Goal: Navigation & Orientation: Go to known website

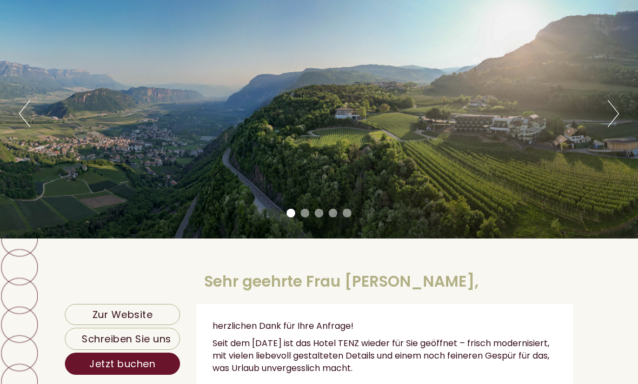
scroll to position [88, 0]
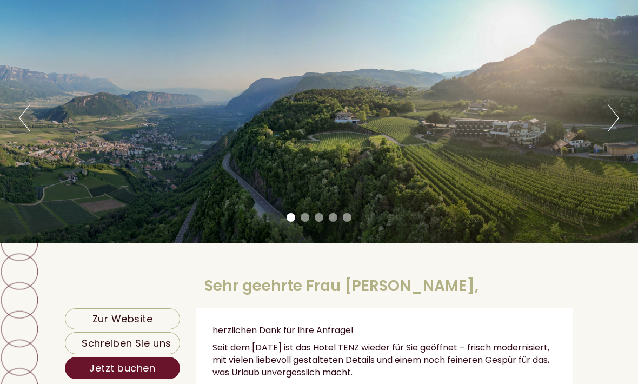
click at [609, 121] on button "Next" at bounding box center [612, 117] width 11 height 27
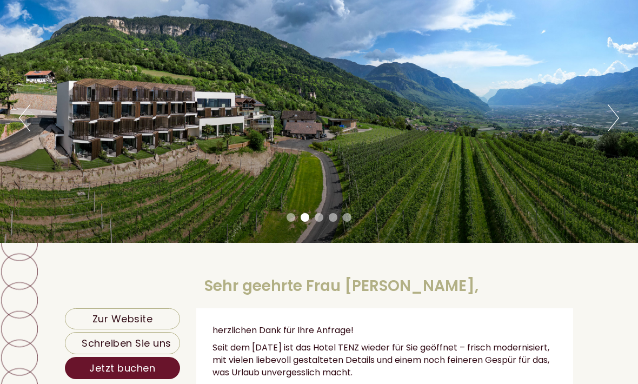
click at [612, 125] on button "Next" at bounding box center [612, 117] width 11 height 27
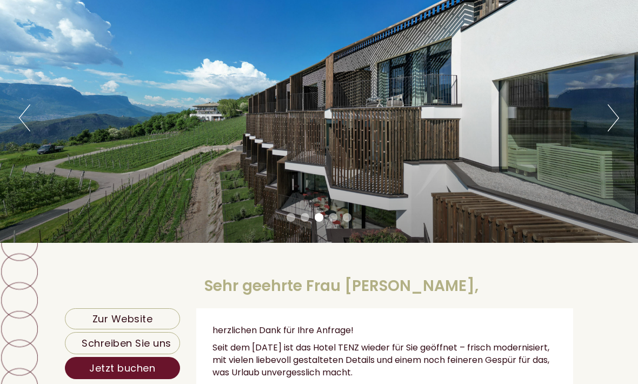
click at [613, 126] on button "Next" at bounding box center [612, 117] width 11 height 27
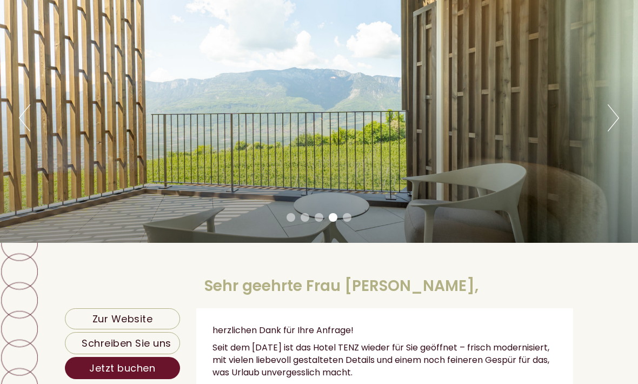
click at [613, 126] on button "Next" at bounding box center [612, 117] width 11 height 27
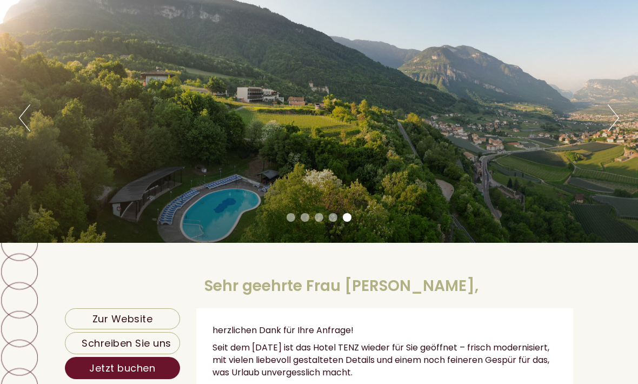
click at [617, 126] on button "Next" at bounding box center [612, 117] width 11 height 27
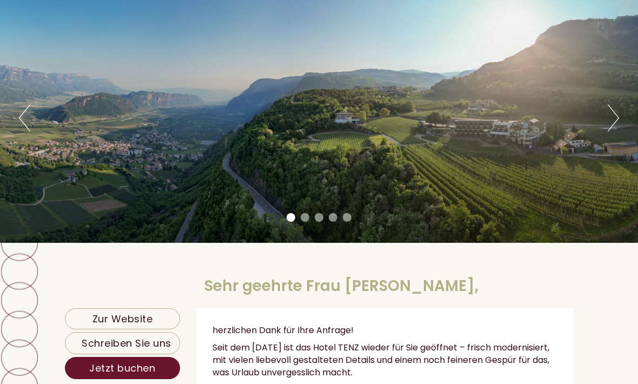
click at [609, 129] on button "Next" at bounding box center [612, 117] width 11 height 27
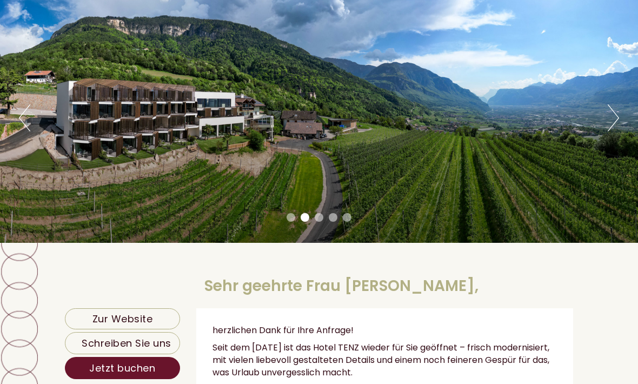
scroll to position [0, 0]
click at [610, 125] on button "Next" at bounding box center [612, 117] width 11 height 27
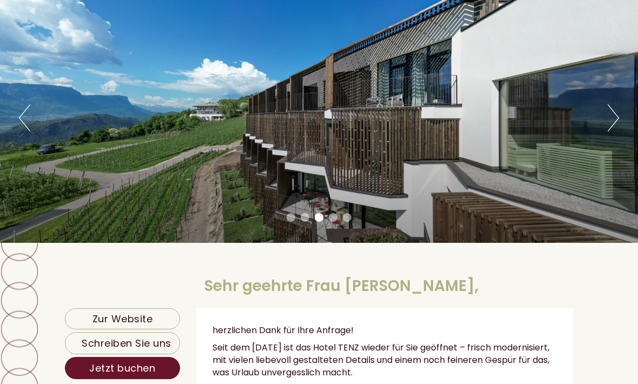
click at [611, 125] on button "Next" at bounding box center [612, 117] width 11 height 27
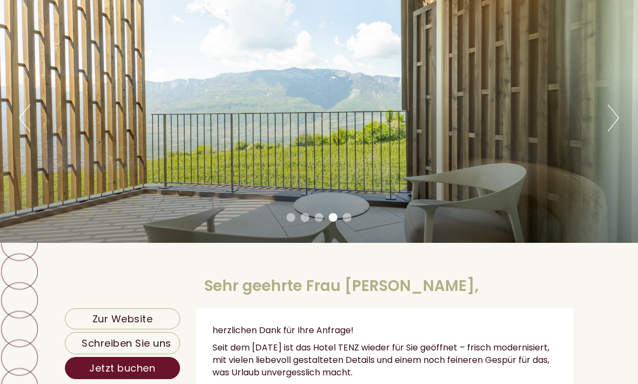
click at [609, 129] on button "Next" at bounding box center [612, 117] width 11 height 27
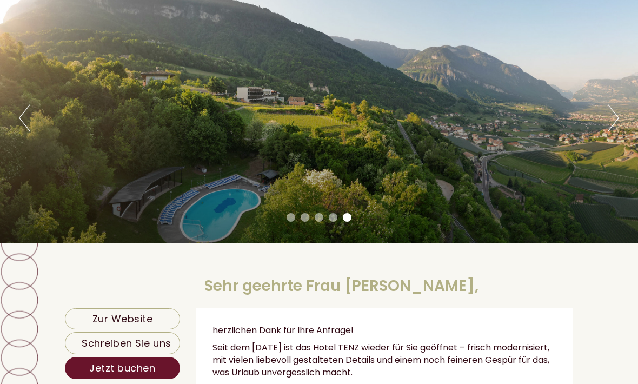
click at [610, 125] on button "Next" at bounding box center [612, 117] width 11 height 27
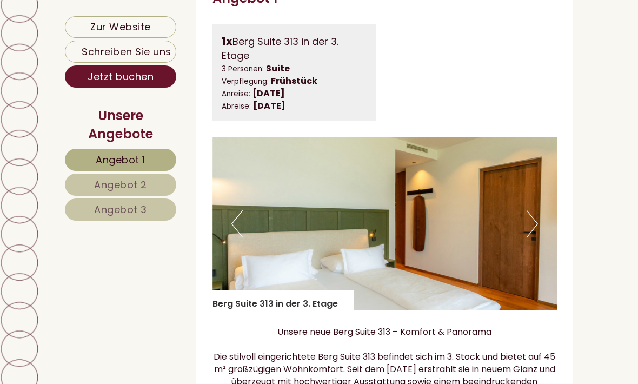
scroll to position [642, 0]
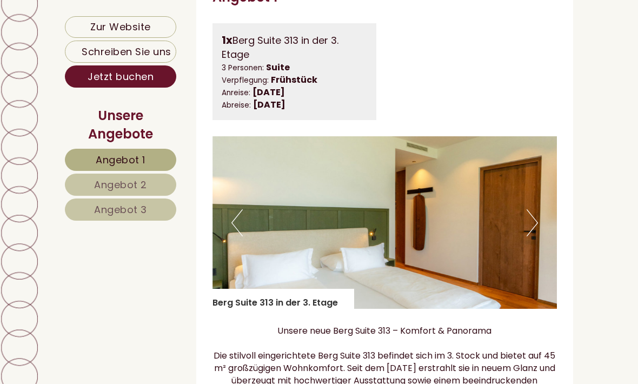
click at [529, 211] on button "Next" at bounding box center [531, 222] width 11 height 27
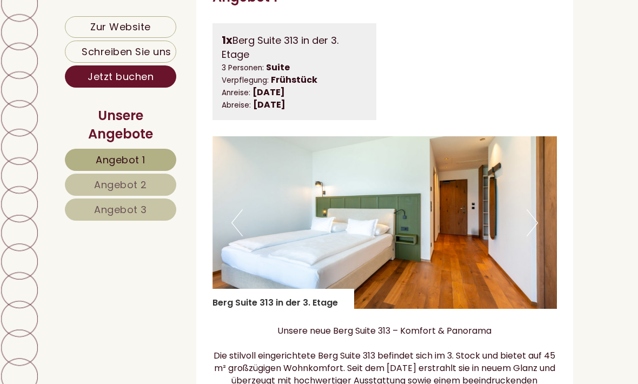
click at [534, 210] on button "Next" at bounding box center [531, 222] width 11 height 27
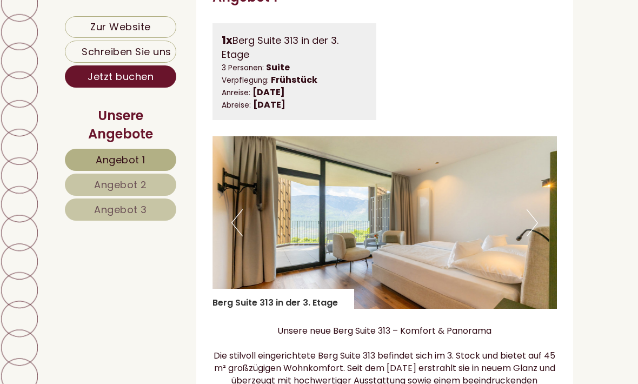
click at [527, 219] on button "Next" at bounding box center [531, 222] width 11 height 27
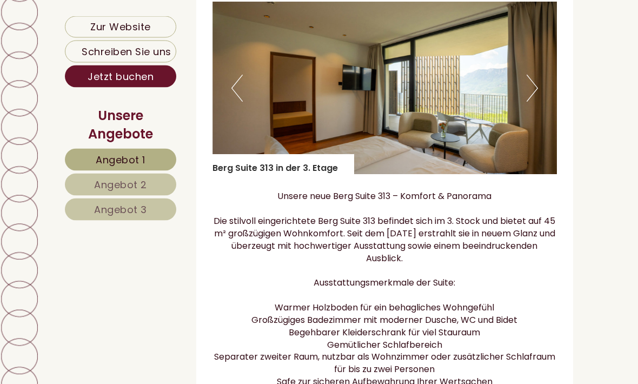
scroll to position [777, 0]
click at [532, 78] on button "Next" at bounding box center [531, 88] width 11 height 27
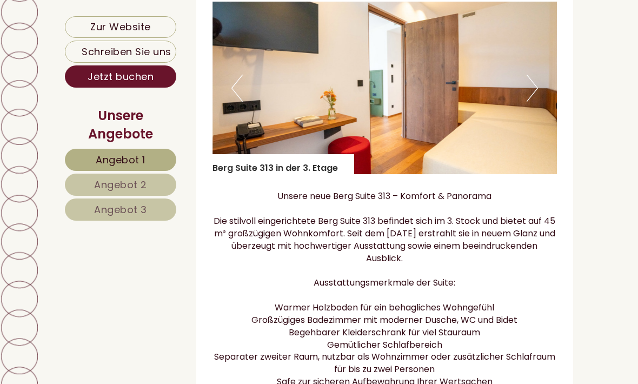
click at [239, 83] on button "Previous" at bounding box center [236, 88] width 11 height 27
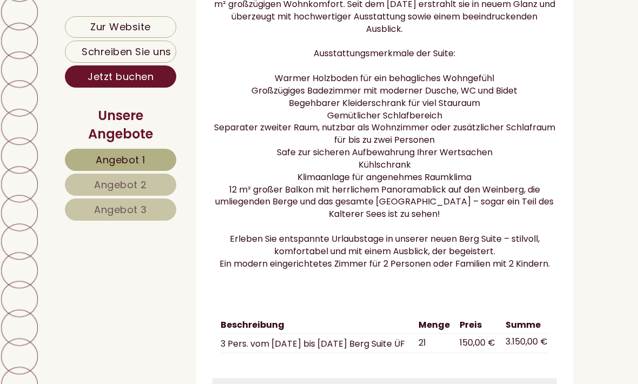
scroll to position [1006, 0]
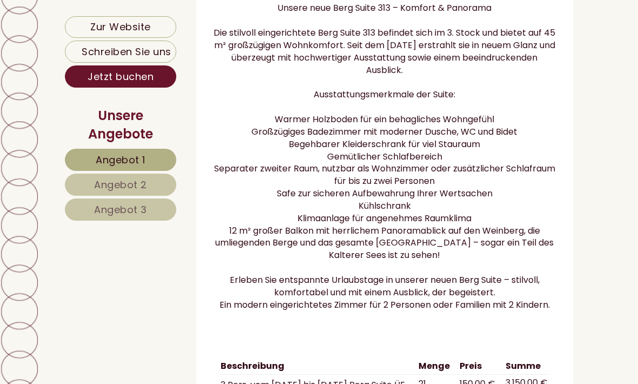
click at [108, 185] on span "Angebot 2" at bounding box center [120, 185] width 53 height 14
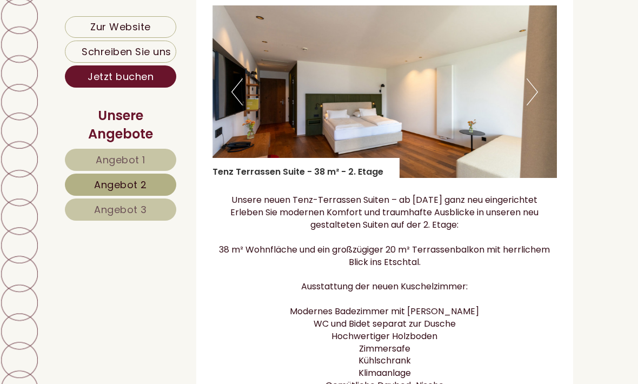
scroll to position [772, 0]
click at [527, 86] on button "Next" at bounding box center [531, 92] width 11 height 27
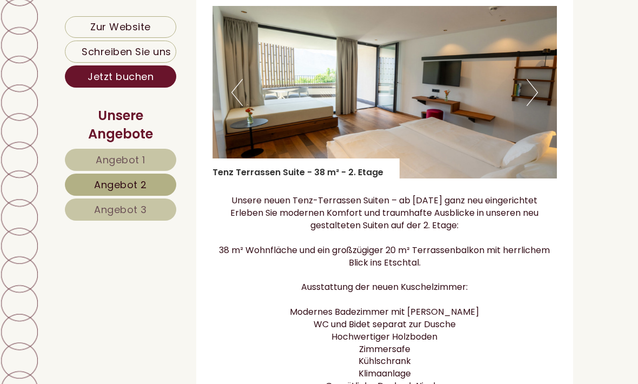
click at [527, 83] on button "Next" at bounding box center [531, 92] width 11 height 27
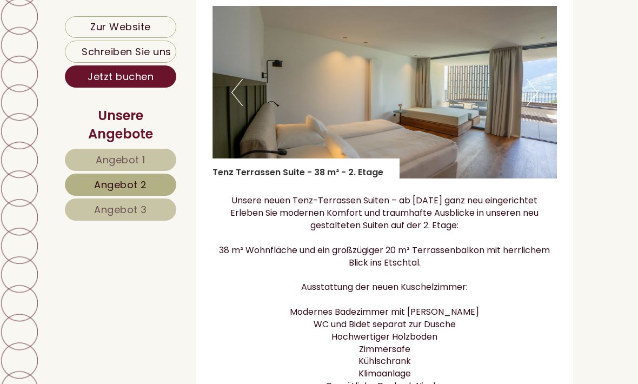
click at [122, 207] on span "Angebot 3" at bounding box center [120, 210] width 53 height 14
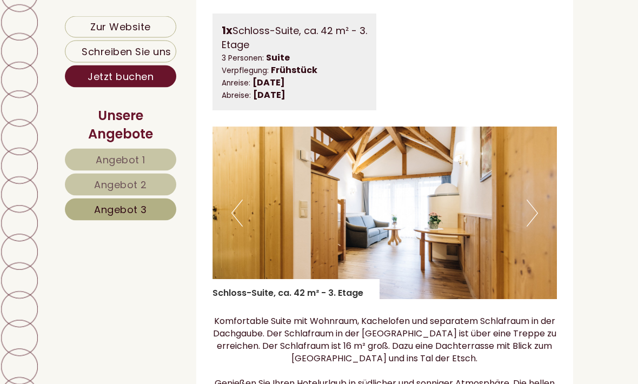
scroll to position [652, 0]
click at [531, 202] on button "Next" at bounding box center [531, 212] width 11 height 27
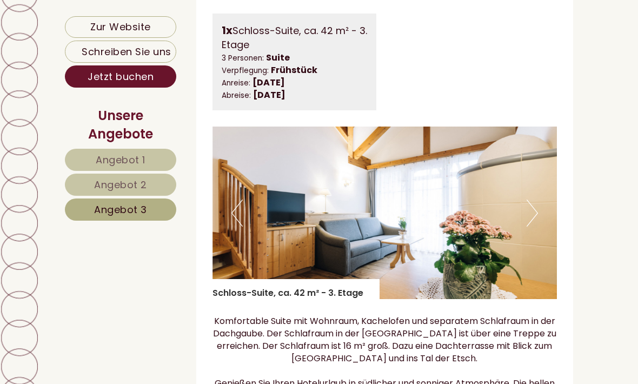
click at [530, 199] on button "Next" at bounding box center [531, 212] width 11 height 27
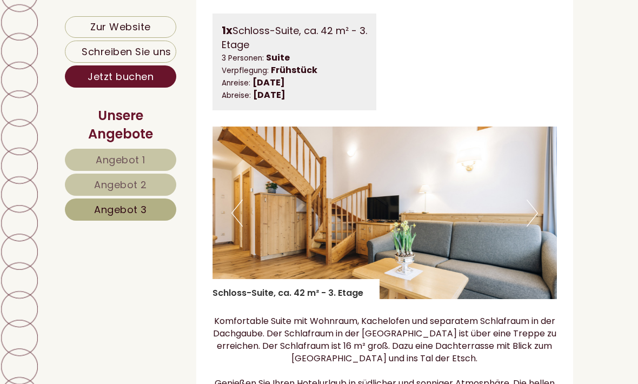
click at [529, 199] on button "Next" at bounding box center [531, 212] width 11 height 27
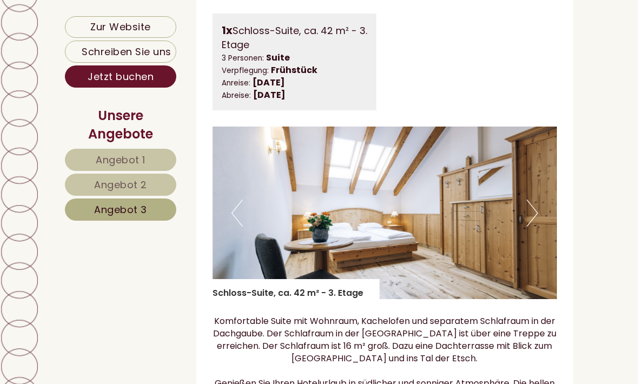
click at [527, 199] on button "Next" at bounding box center [531, 212] width 11 height 27
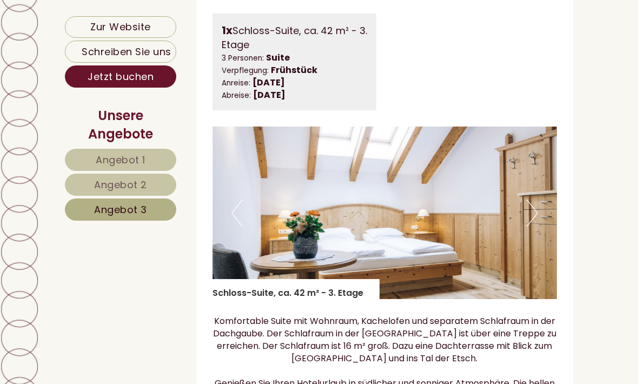
click at [529, 199] on button "Next" at bounding box center [531, 212] width 11 height 27
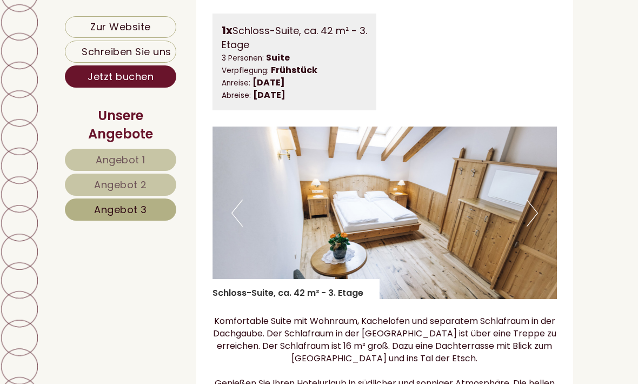
click at [529, 199] on button "Next" at bounding box center [531, 212] width 11 height 27
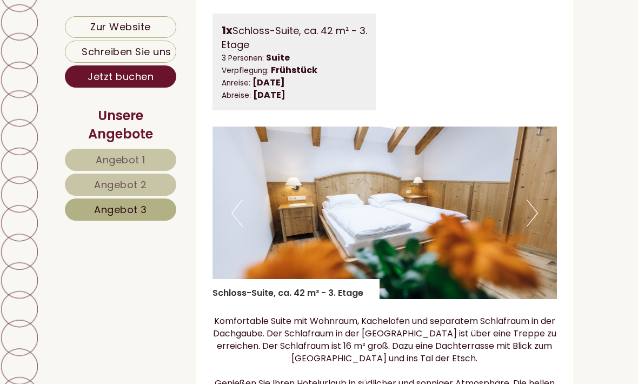
click at [526, 193] on img at bounding box center [384, 212] width 345 height 172
click at [525, 197] on img at bounding box center [384, 212] width 345 height 172
click at [531, 199] on button "Next" at bounding box center [531, 212] width 11 height 27
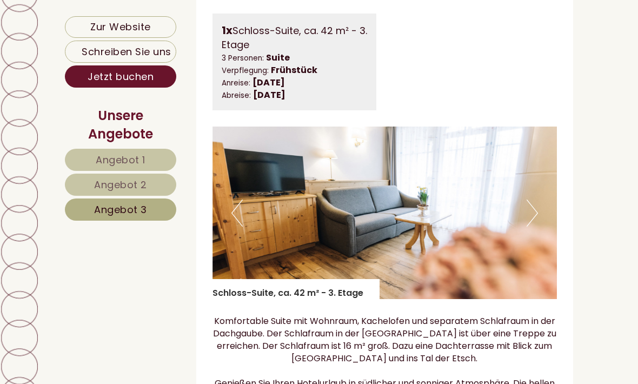
click at [242, 208] on button "Previous" at bounding box center [236, 212] width 11 height 27
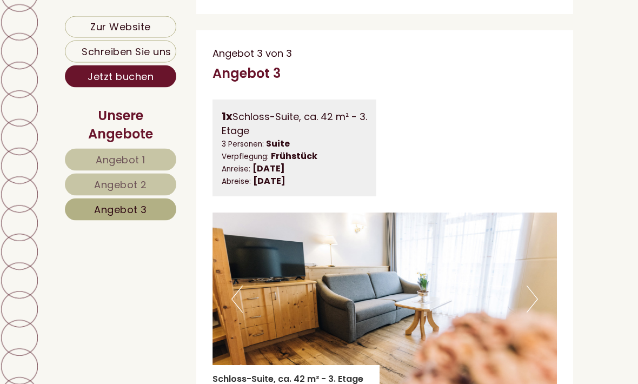
scroll to position [566, 0]
click at [115, 28] on link "Zur Website" at bounding box center [120, 27] width 111 height 22
